Goal: Find specific page/section: Find specific page/section

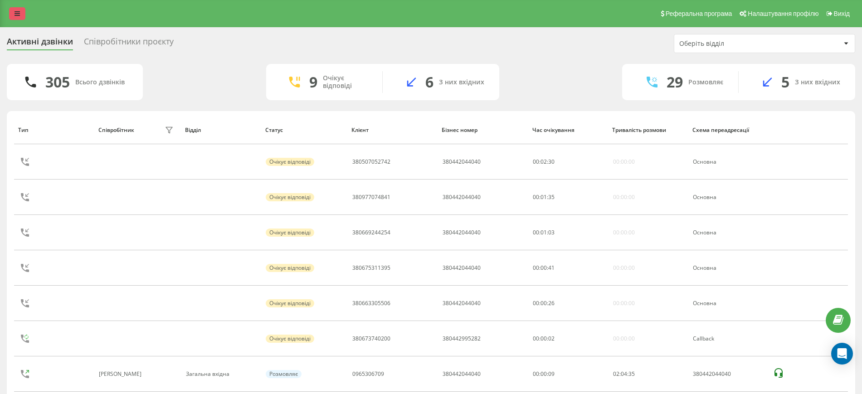
click at [18, 13] on icon at bounding box center [17, 13] width 5 height 6
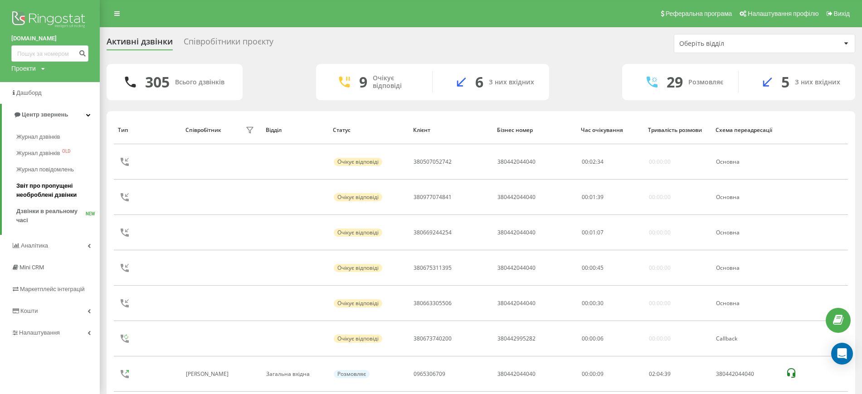
drag, startPoint x: 58, startPoint y: 197, endPoint x: 70, endPoint y: 185, distance: 16.0
click at [58, 196] on span "Звіт про пропущені необроблені дзвінки" at bounding box center [55, 190] width 79 height 18
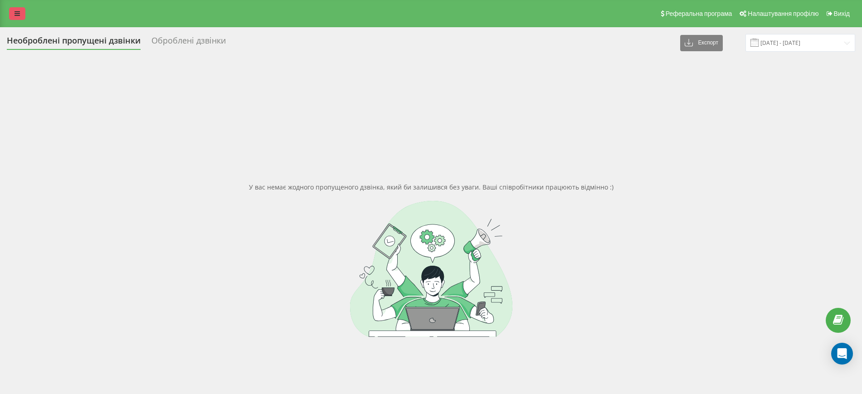
click at [17, 10] on icon at bounding box center [17, 13] width 5 height 6
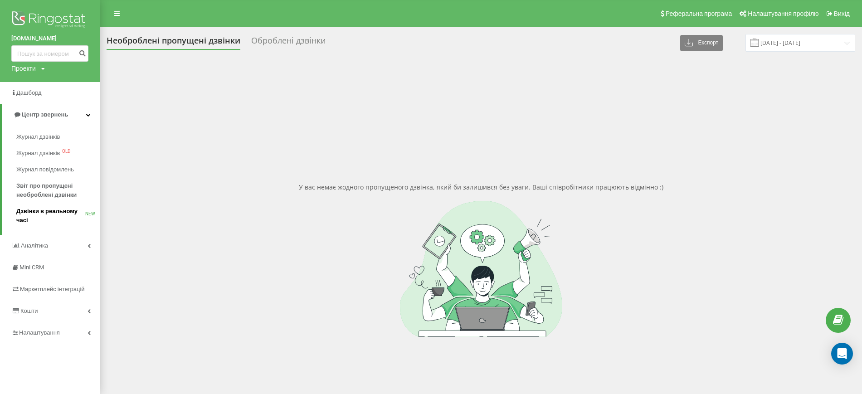
click at [44, 209] on span "Дзвінки в реальному часі" at bounding box center [50, 216] width 69 height 18
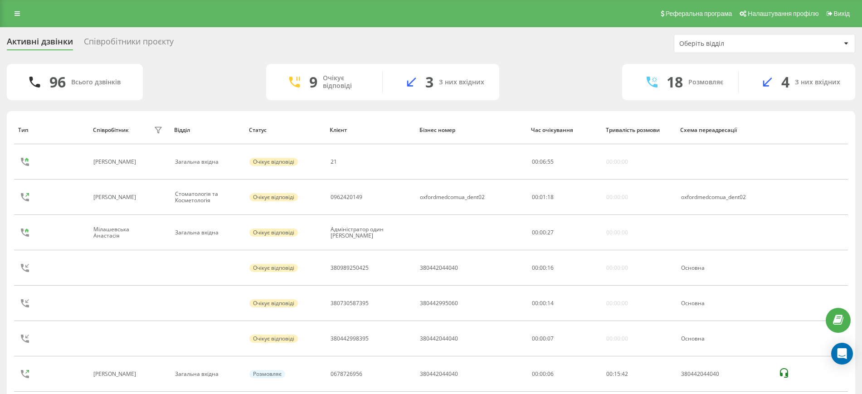
click at [153, 40] on div "Співробітники проєкту" at bounding box center [129, 44] width 90 height 14
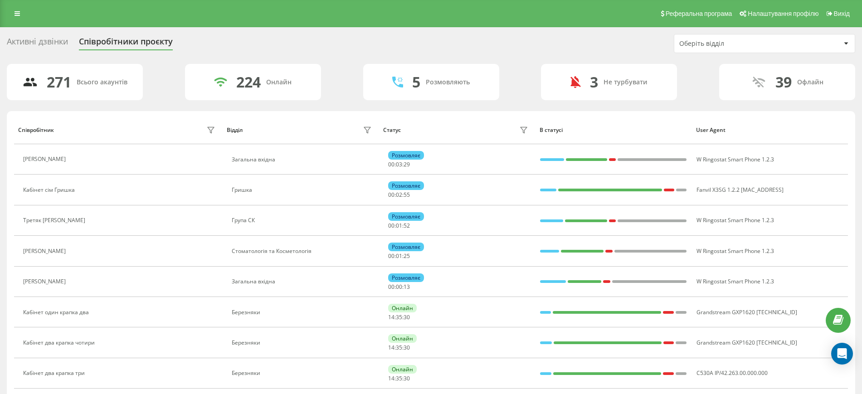
click at [831, 48] on div "Оберіть відділ" at bounding box center [764, 43] width 180 height 18
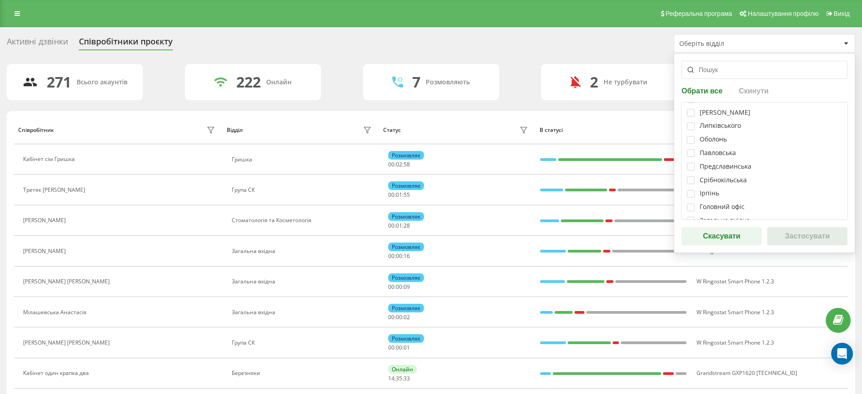
scroll to position [113, 0]
click at [691, 197] on label at bounding box center [691, 197] width 8 height 0
checkbox input "true"
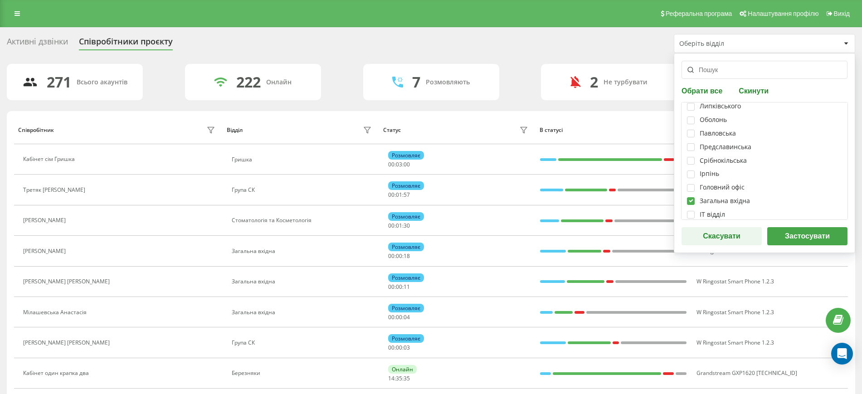
click at [813, 233] on button "Застосувати" at bounding box center [807, 236] width 80 height 18
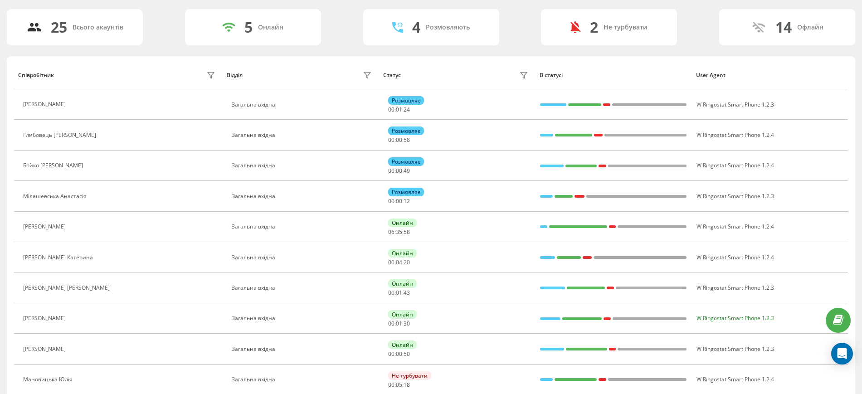
scroll to position [0, 0]
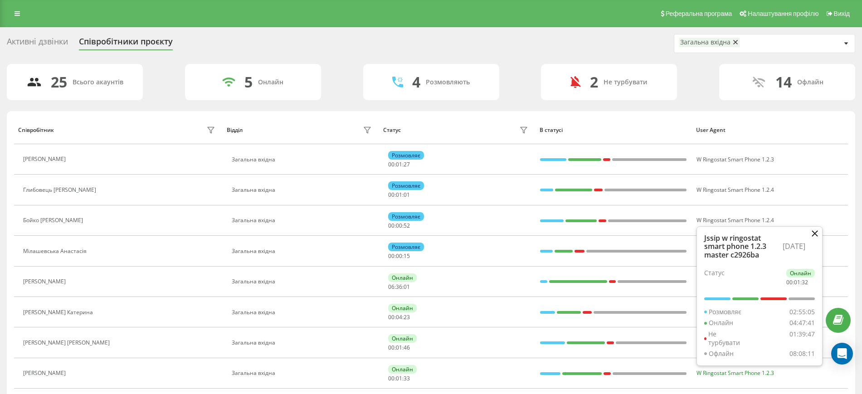
click at [817, 230] on icon at bounding box center [814, 233] width 6 height 6
